Goal: Use online tool/utility: Use online tool/utility

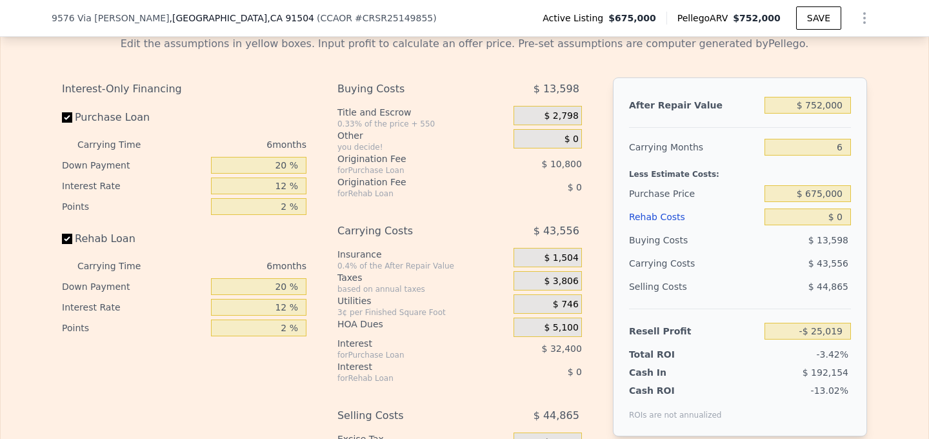
scroll to position [1875, 0]
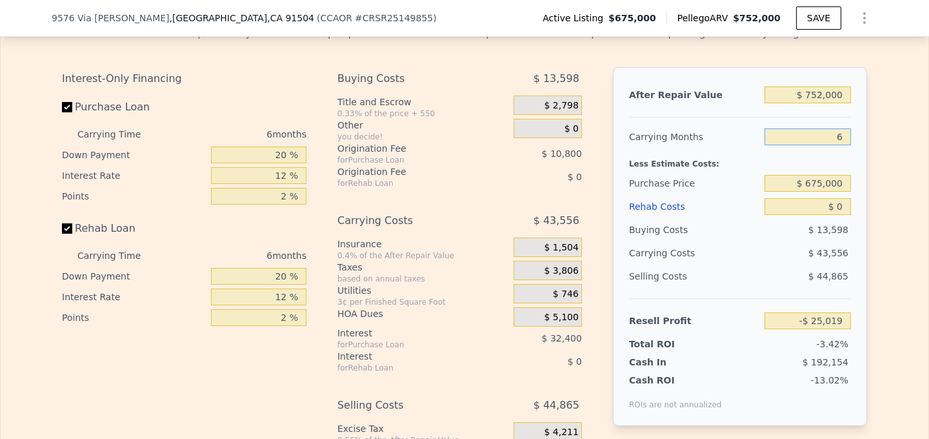
click at [841, 132] on input "6" at bounding box center [807, 136] width 86 height 17
type input "3"
type input "-$ 3,241"
type input "3"
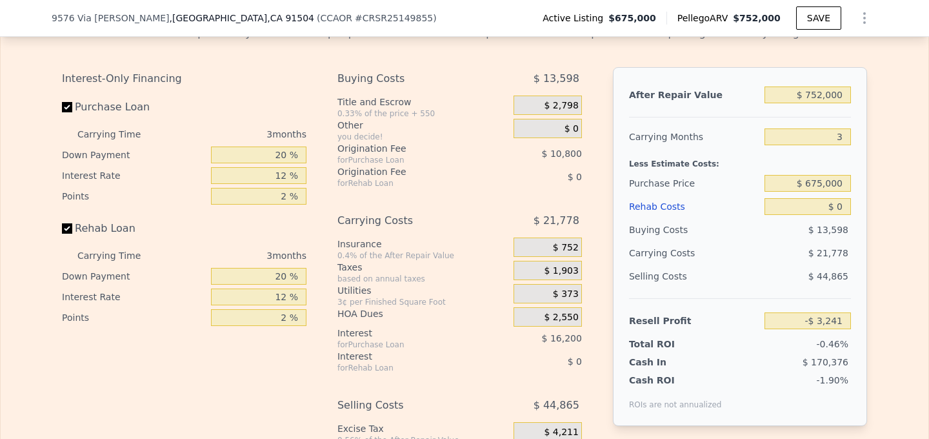
click at [865, 164] on div "After Repair Value $ 752,000 Carrying Months 3 Less Estimate Costs: Purchase Pr…" at bounding box center [740, 246] width 254 height 359
click at [838, 203] on input "$ 0" at bounding box center [807, 206] width 86 height 17
type input "$ 5"
type input "-$ 3,246"
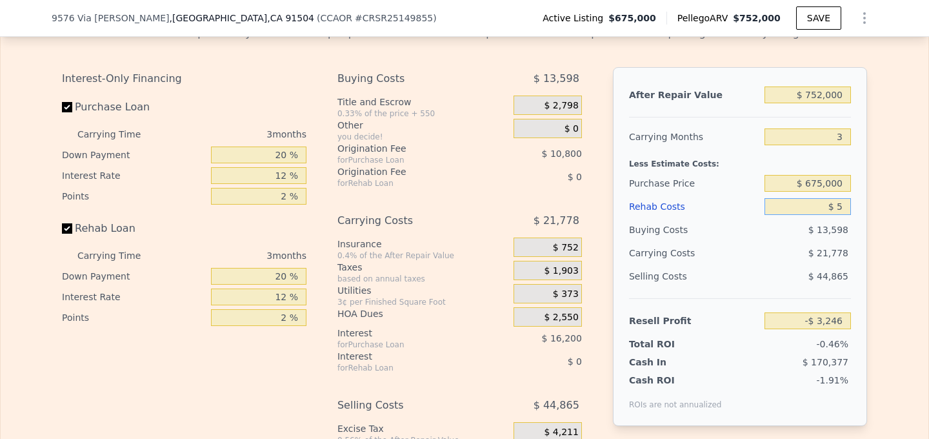
type input "$ 50"
type input "-$ 3,292"
type input "$ 50,000"
type input "-$ 55,241"
type input "$ 50,000"
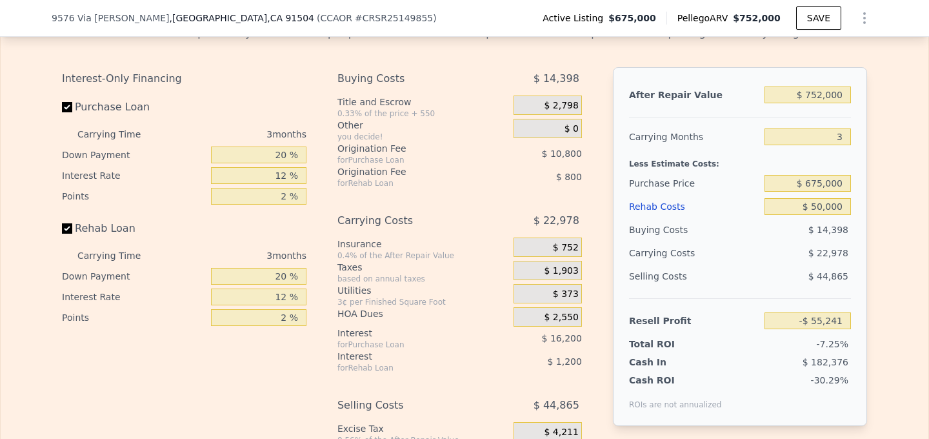
click at [892, 224] on div "Edit the assumptions in yellow boxes. Input profit to calculate an offer price.…" at bounding box center [464, 264] width 927 height 499
click at [835, 94] on input "$ 752,000" at bounding box center [807, 94] width 86 height 17
type input "$ 780,000"
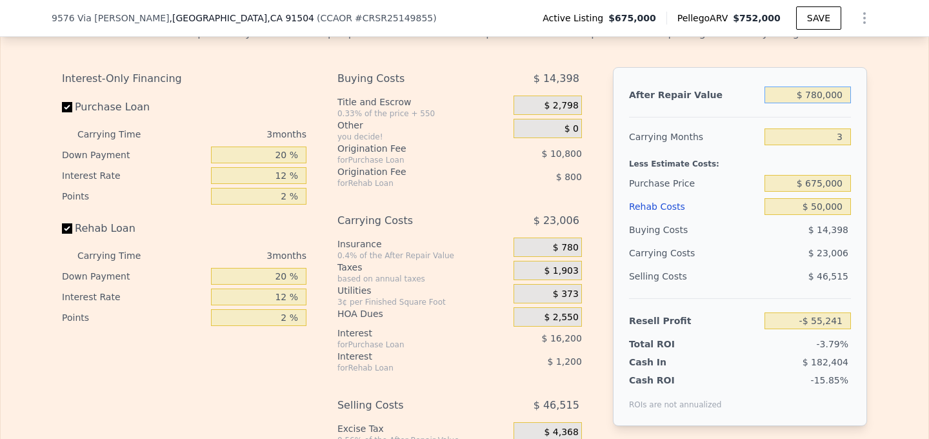
type input "-$ 28,919"
type input "$ 780,000"
click at [287, 175] on input "12 %" at bounding box center [258, 175] width 95 height 17
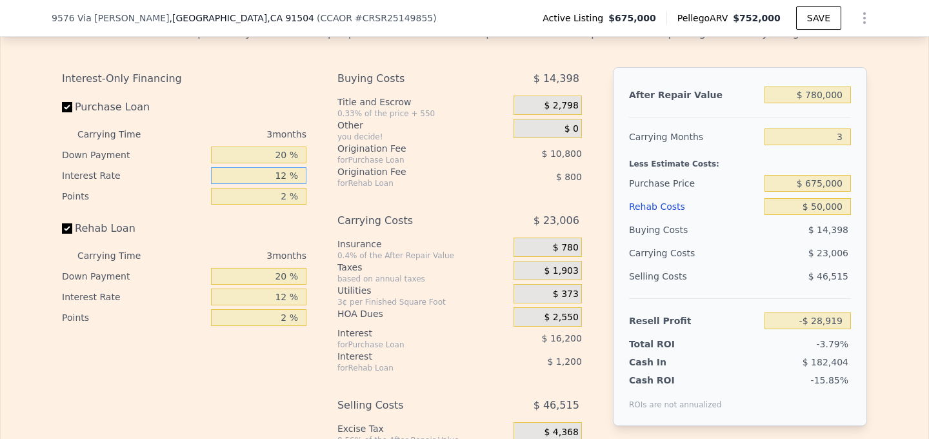
click at [287, 175] on input "12 %" at bounding box center [258, 175] width 95 height 17
type input "10 %"
type input "-$ 26,219"
type input "10 %"
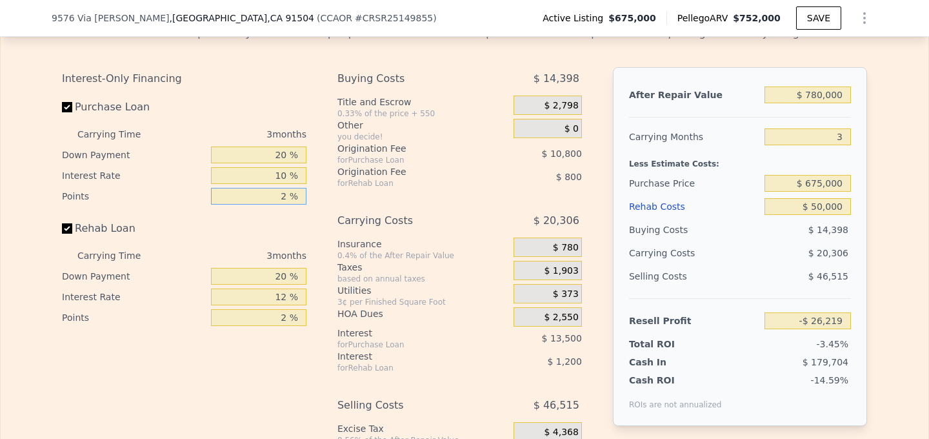
click at [285, 197] on input "2 %" at bounding box center [258, 196] width 95 height 17
type input "1 %"
type input "-$ 20,819"
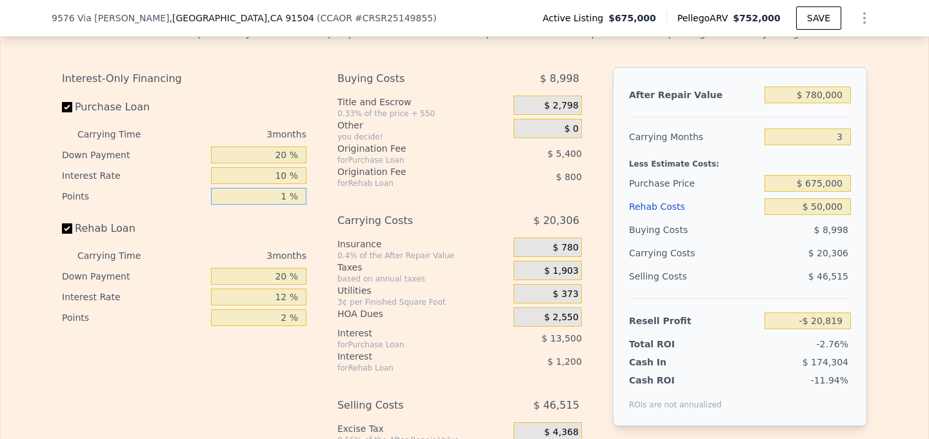
type input "1 %"
click at [295, 214] on div "Interest-Only Financing Purchase Loan Carrying Time 3 months Down Payment 20 % …" at bounding box center [184, 197] width 244 height 261
click at [287, 299] on input "12 %" at bounding box center [258, 296] width 95 height 17
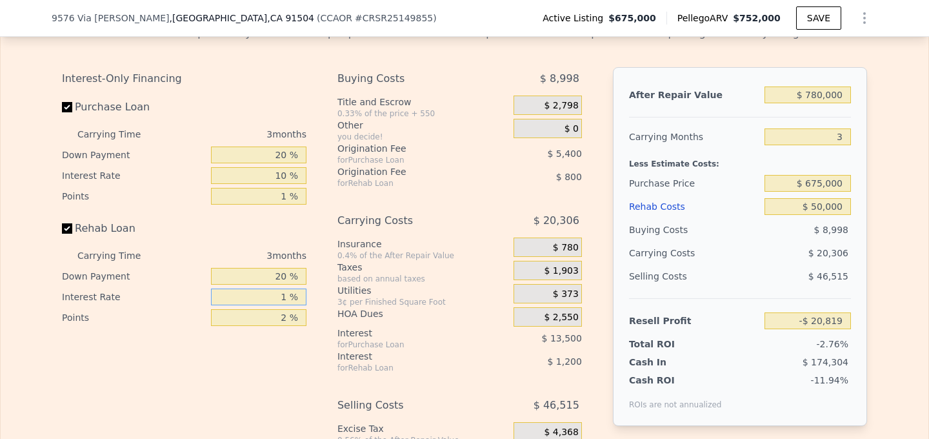
type input "10 %"
type input "-$ 20,618"
type input "10 %"
click at [289, 315] on input "2 %" at bounding box center [258, 317] width 95 height 17
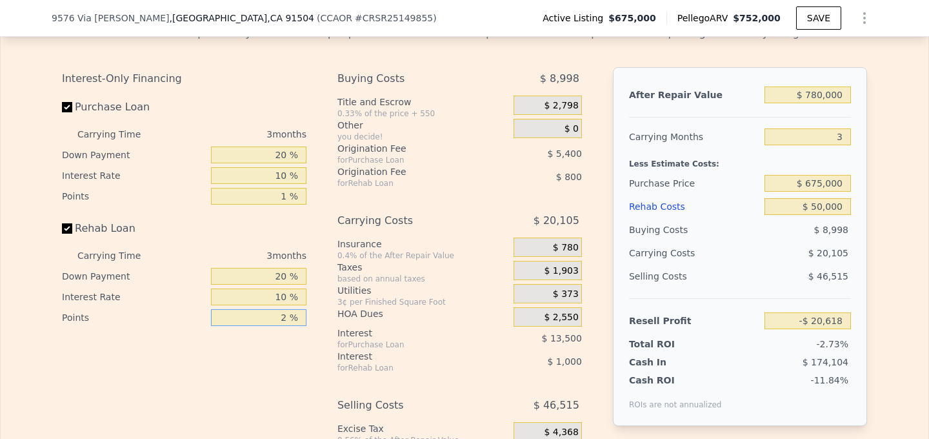
click at [289, 315] on input "2 %" at bounding box center [258, 317] width 95 height 17
type input "1 %"
type input "-$ 20,218"
type input "1 %"
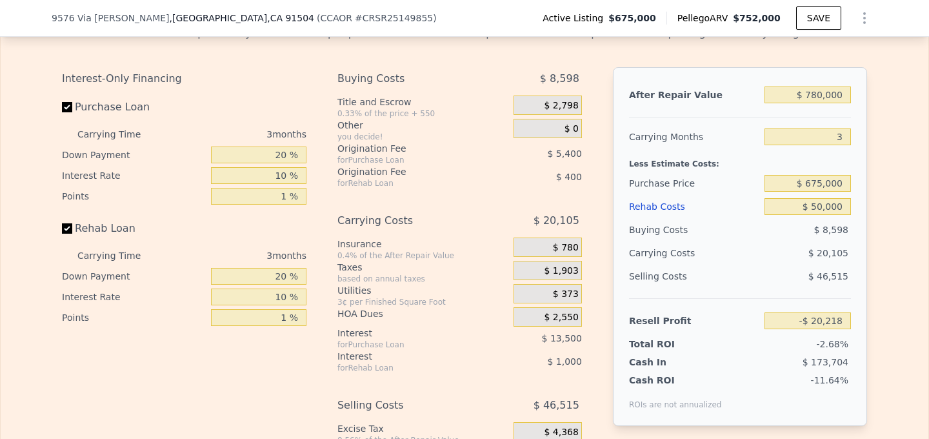
click at [286, 390] on div "Interest-Only Financing Purchase Loan Carrying Time 3 months Down Payment 20 % …" at bounding box center [189, 291] width 255 height 448
click at [283, 272] on input "20 %" at bounding box center [258, 276] width 95 height 17
type input "0 %"
type input "-$ 20,570"
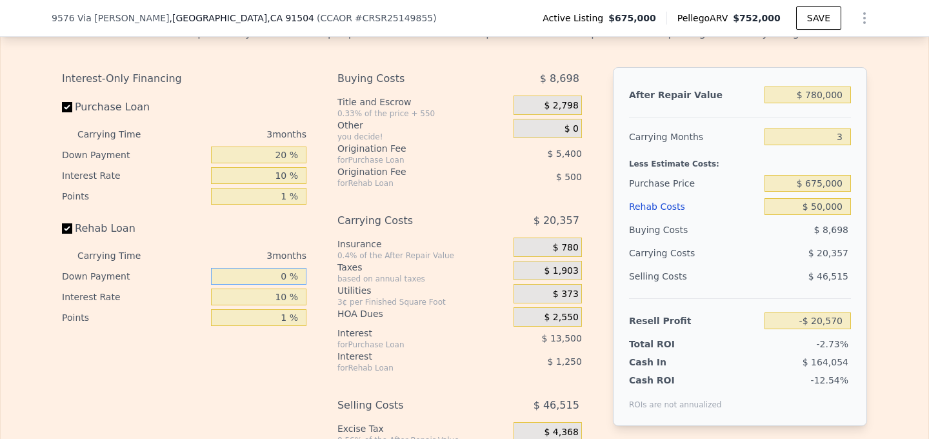
type input "0 %"
click at [281, 359] on div "Interest-Only Financing Purchase Loan Carrying Time 3 months Down Payment 20 % …" at bounding box center [189, 291] width 255 height 448
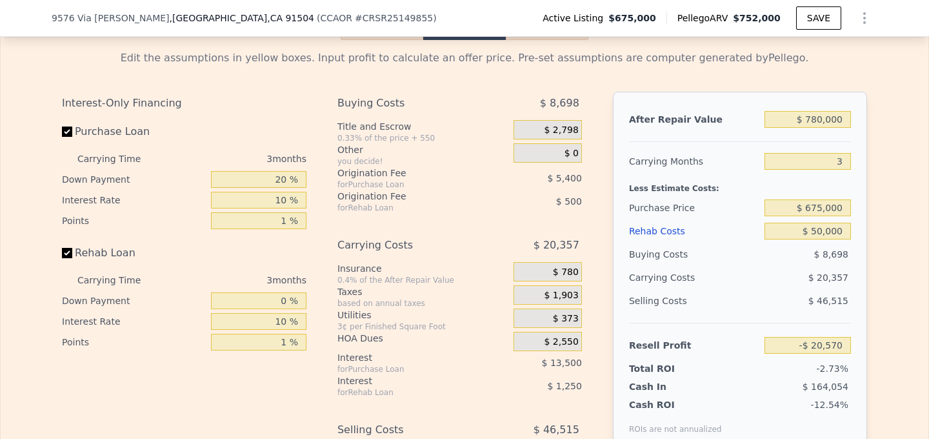
scroll to position [1847, 0]
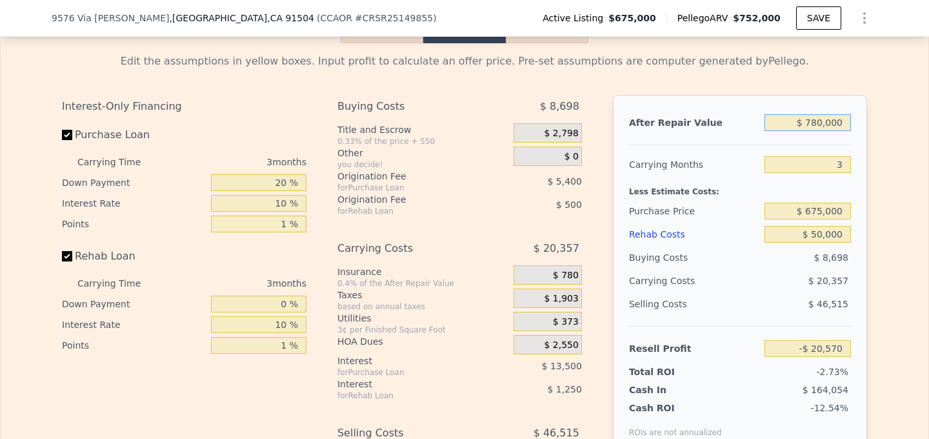
click at [828, 121] on input "$ 780,000" at bounding box center [807, 122] width 86 height 17
type input "$ 800,000"
type input "-$ 1,769"
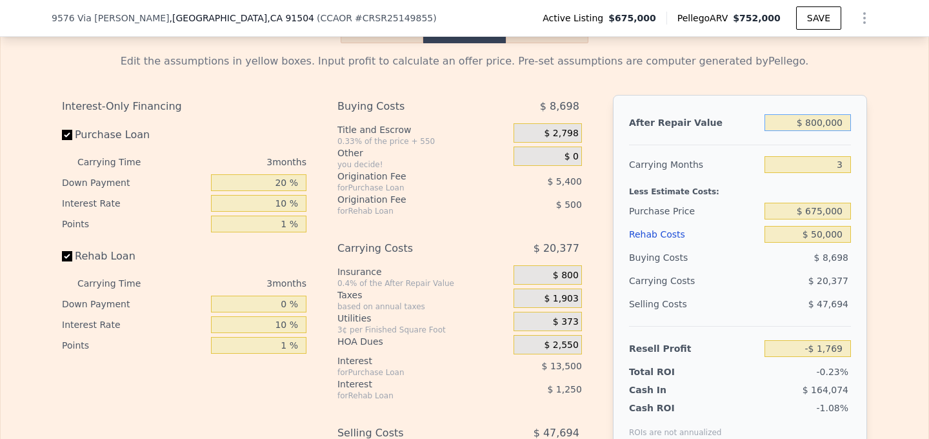
type input "$ 800,000"
click at [891, 169] on div "Edit the assumptions in yellow boxes. Input profit to calculate an offer price.…" at bounding box center [464, 292] width 927 height 499
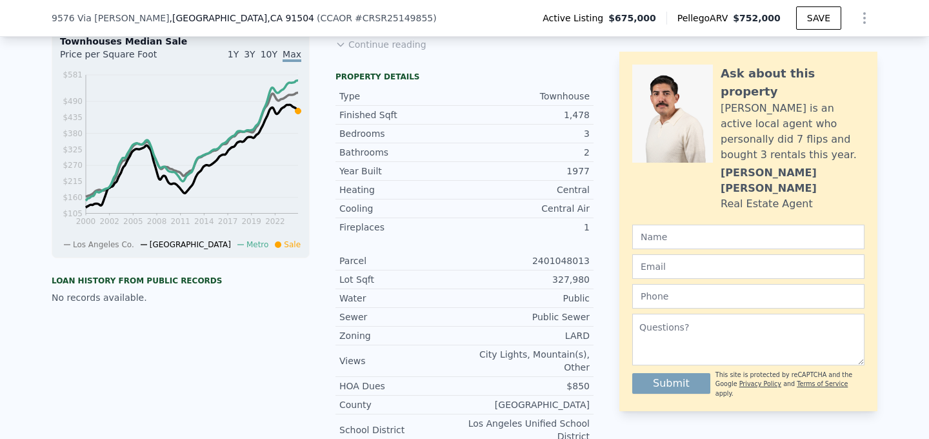
scroll to position [262, 0]
